Goal: Check status

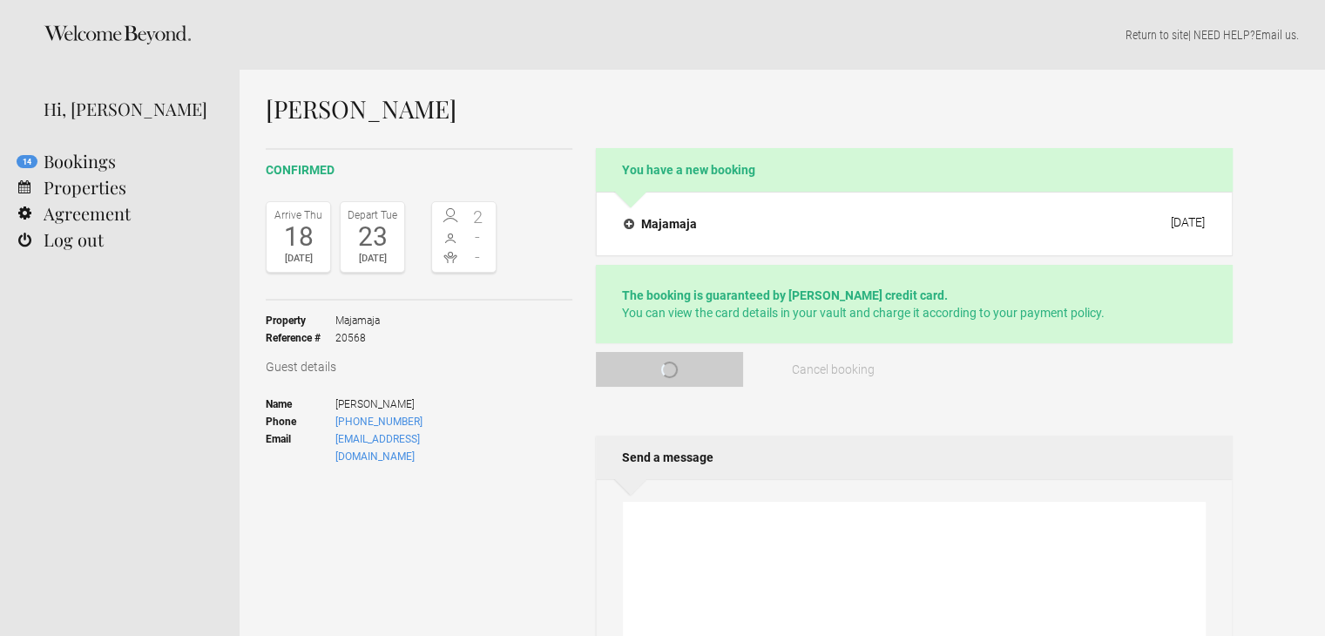
click at [86, 111] on div "Hi, [PERSON_NAME]" at bounding box center [129, 109] width 170 height 26
click at [655, 165] on h2 "You have a new booking" at bounding box center [914, 170] width 637 height 44
click at [111, 37] on icon at bounding box center [117, 34] width 147 height 19
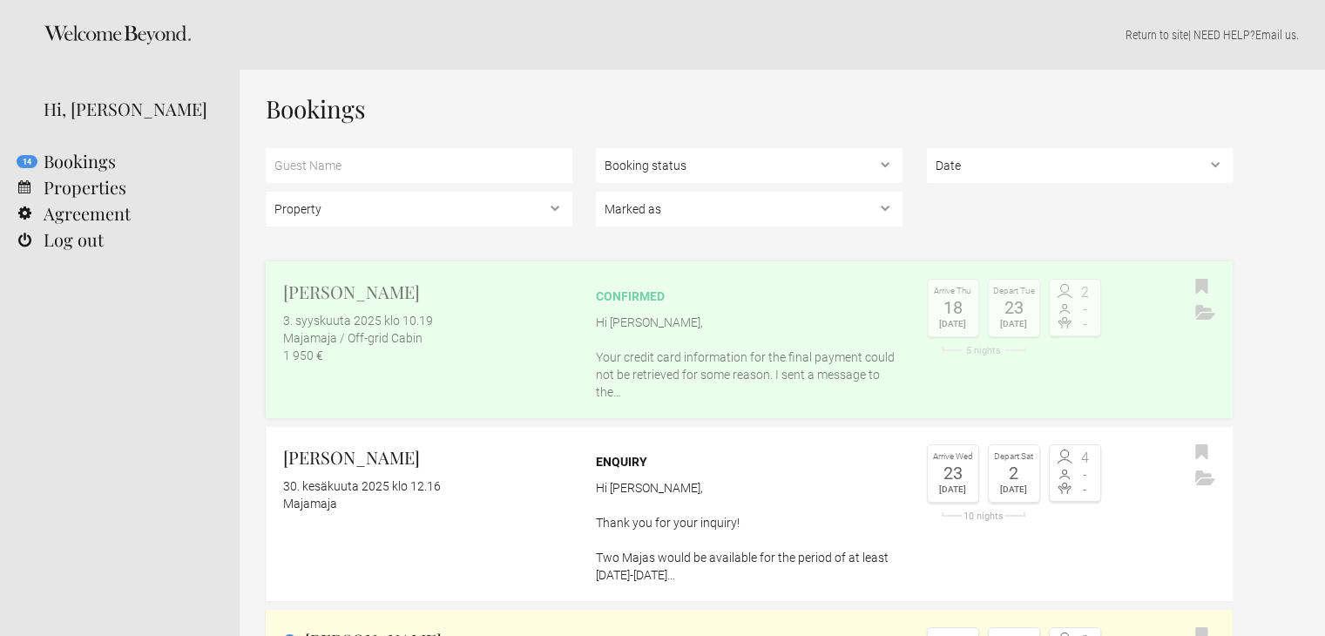
click at [639, 290] on div "confirmed" at bounding box center [749, 295] width 307 height 17
